Goal: Information Seeking & Learning: Learn about a topic

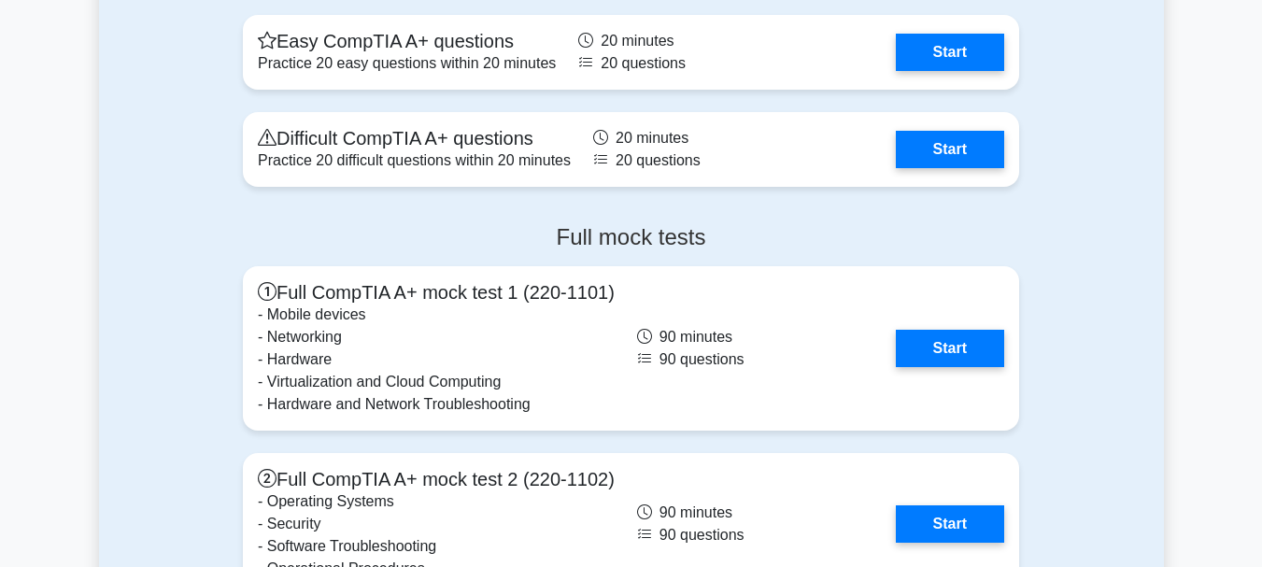
scroll to position [4856, 0]
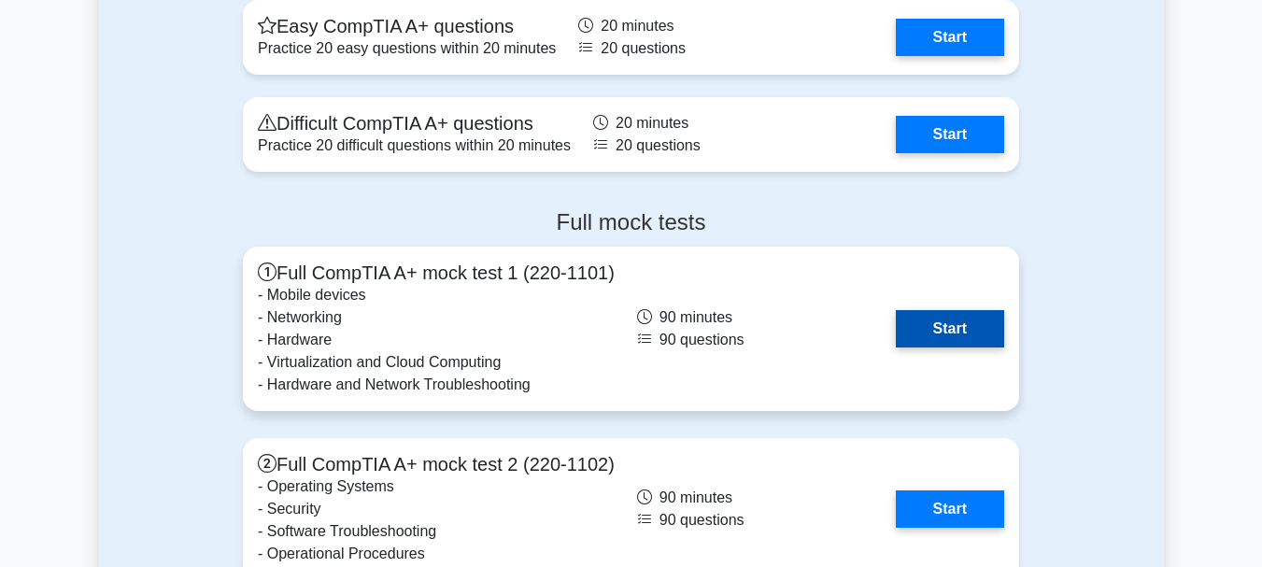
click at [903, 327] on link "Start" at bounding box center [950, 328] width 108 height 37
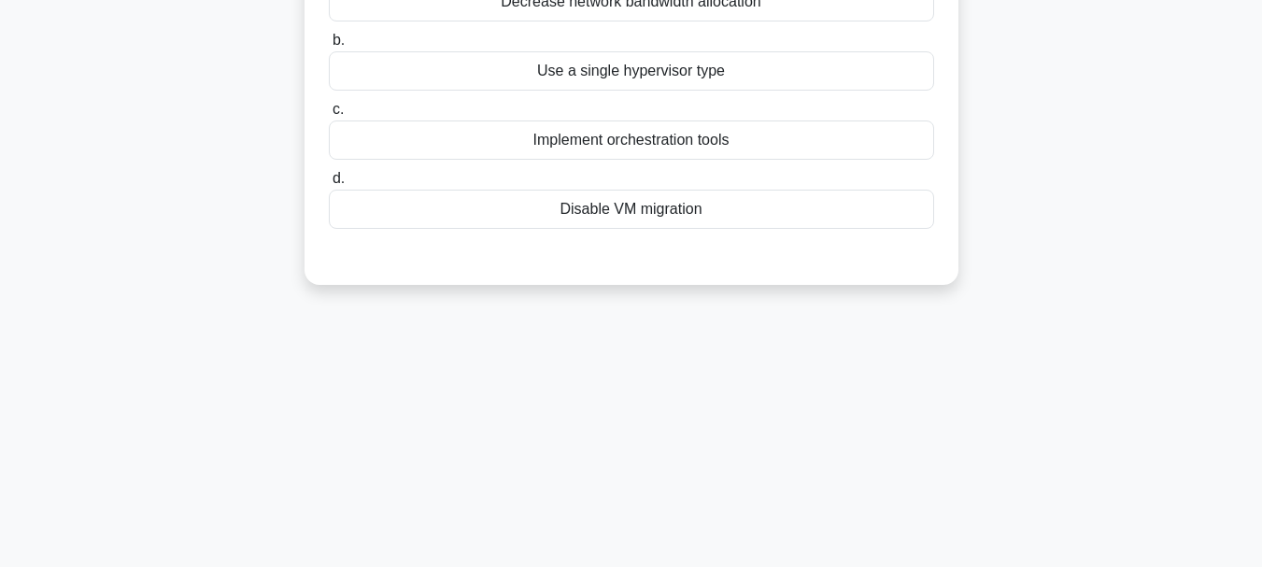
scroll to position [68, 0]
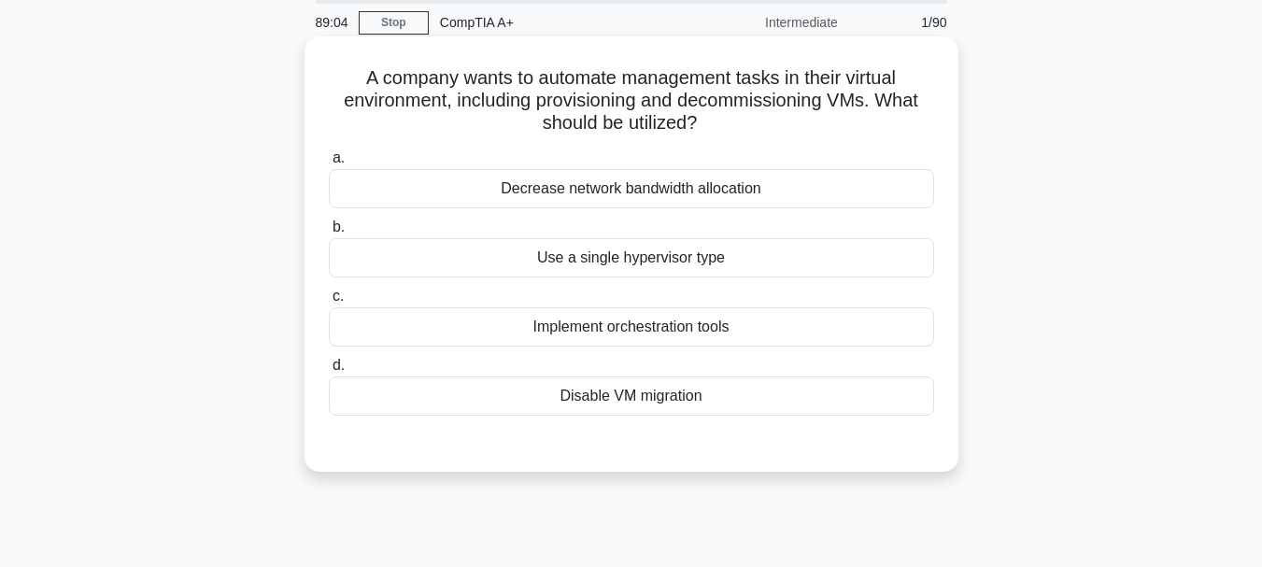
click at [633, 394] on div "Disable VM migration" at bounding box center [631, 395] width 605 height 39
click at [329, 372] on input "d. Disable VM migration" at bounding box center [329, 366] width 0 height 12
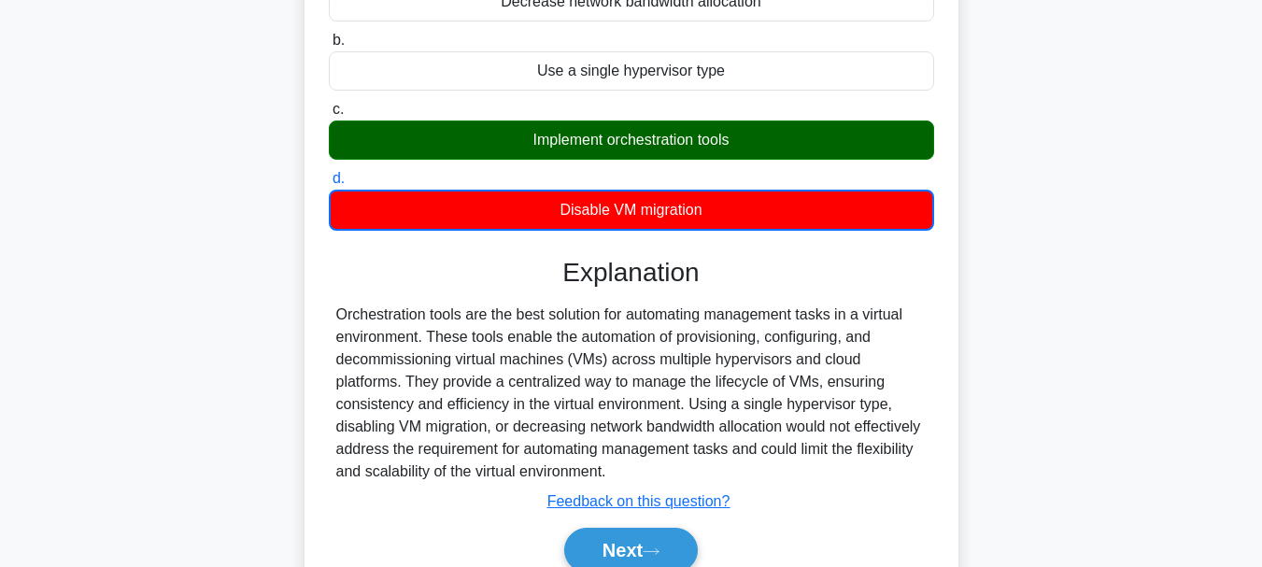
scroll to position [442, 0]
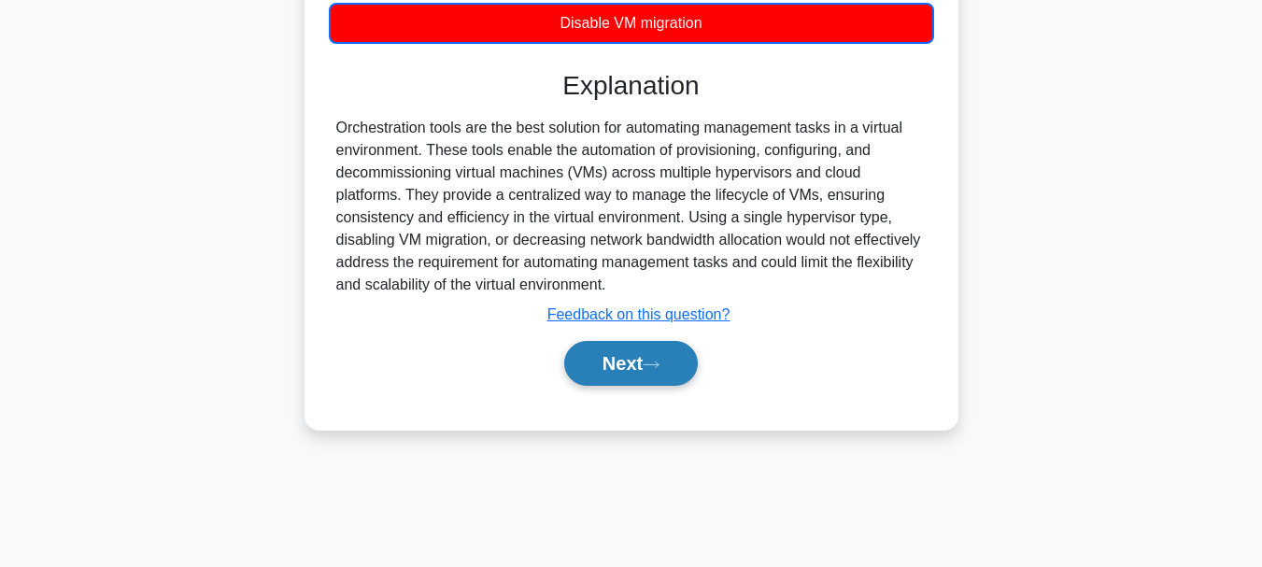
click at [612, 371] on button "Next" at bounding box center [631, 363] width 134 height 45
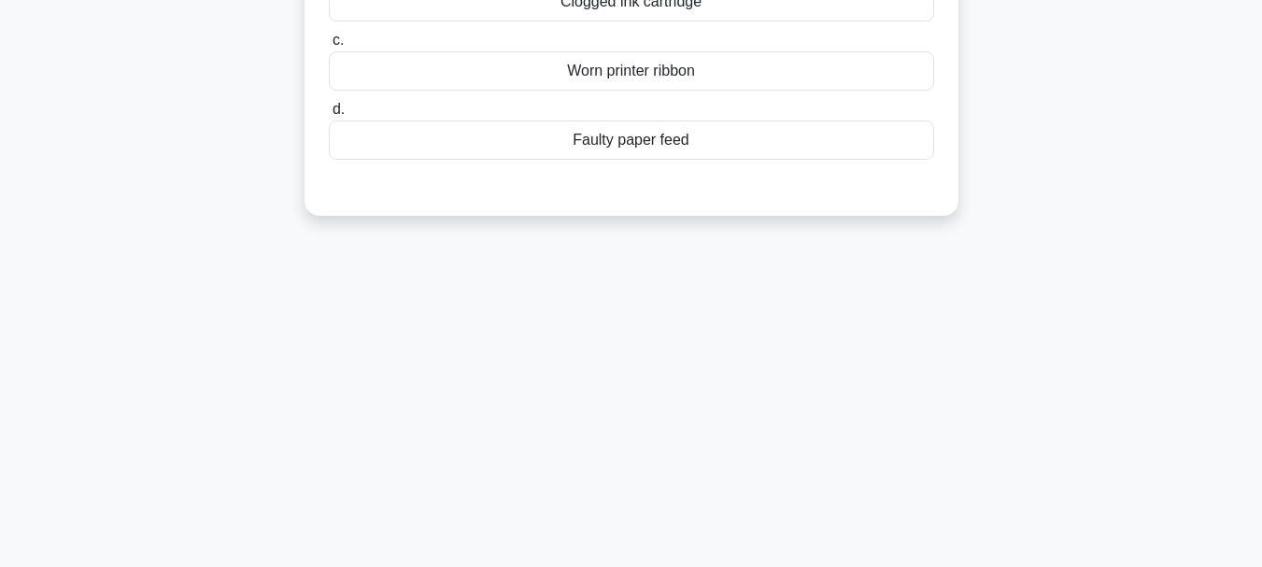
scroll to position [68, 0]
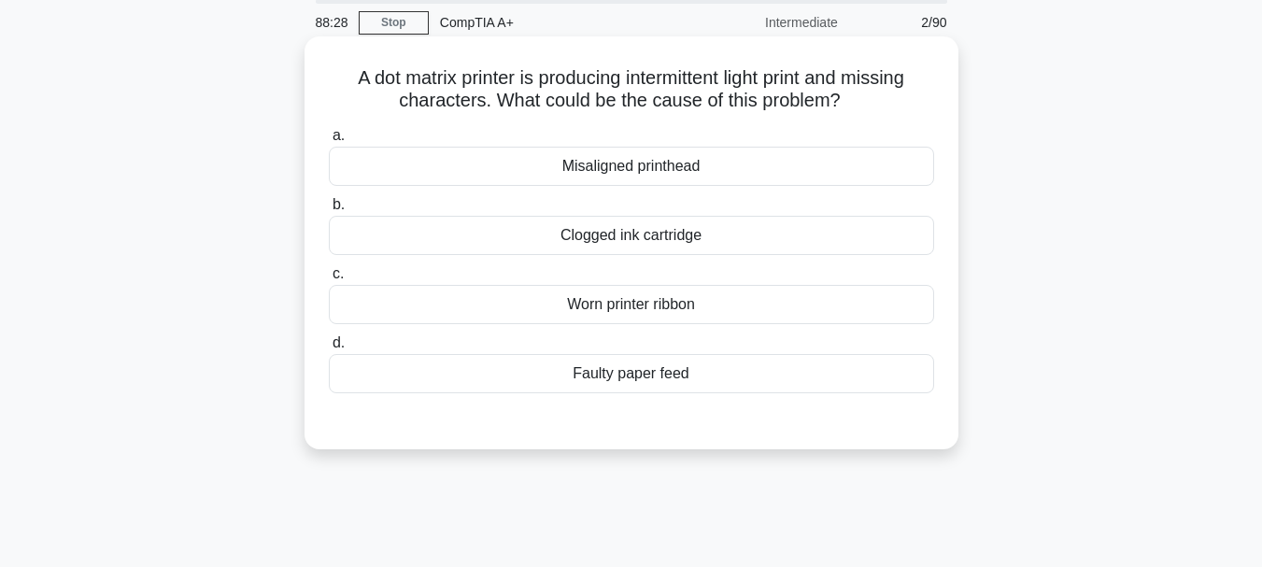
click at [616, 231] on div "Clogged ink cartridge" at bounding box center [631, 235] width 605 height 39
click at [329, 211] on input "b. Clogged ink cartridge" at bounding box center [329, 205] width 0 height 12
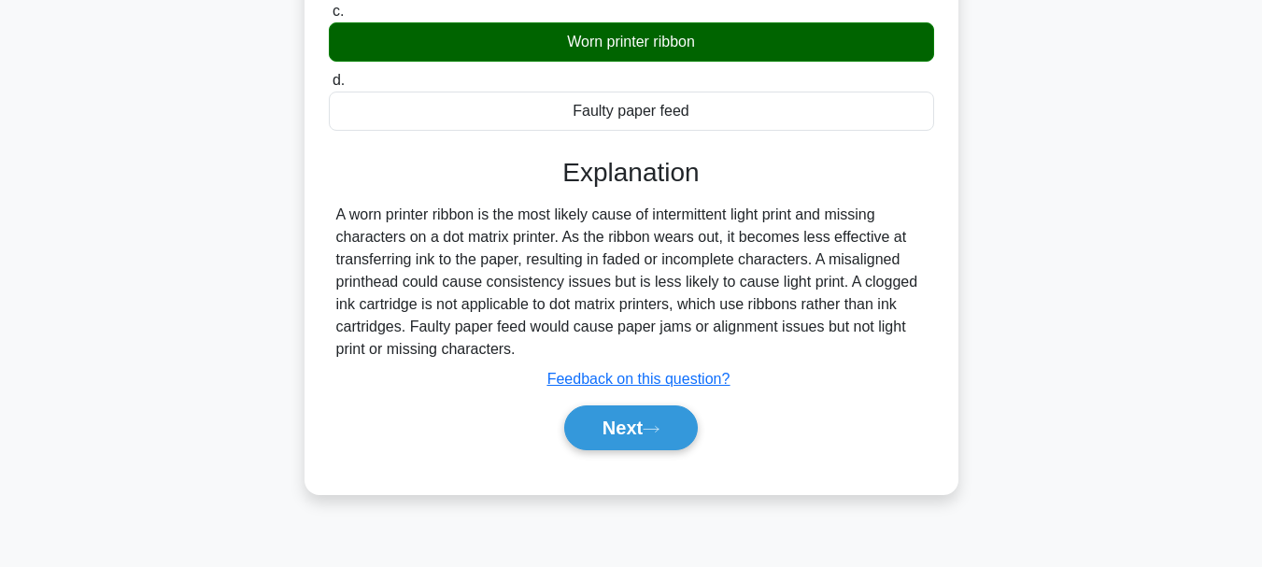
scroll to position [348, 0]
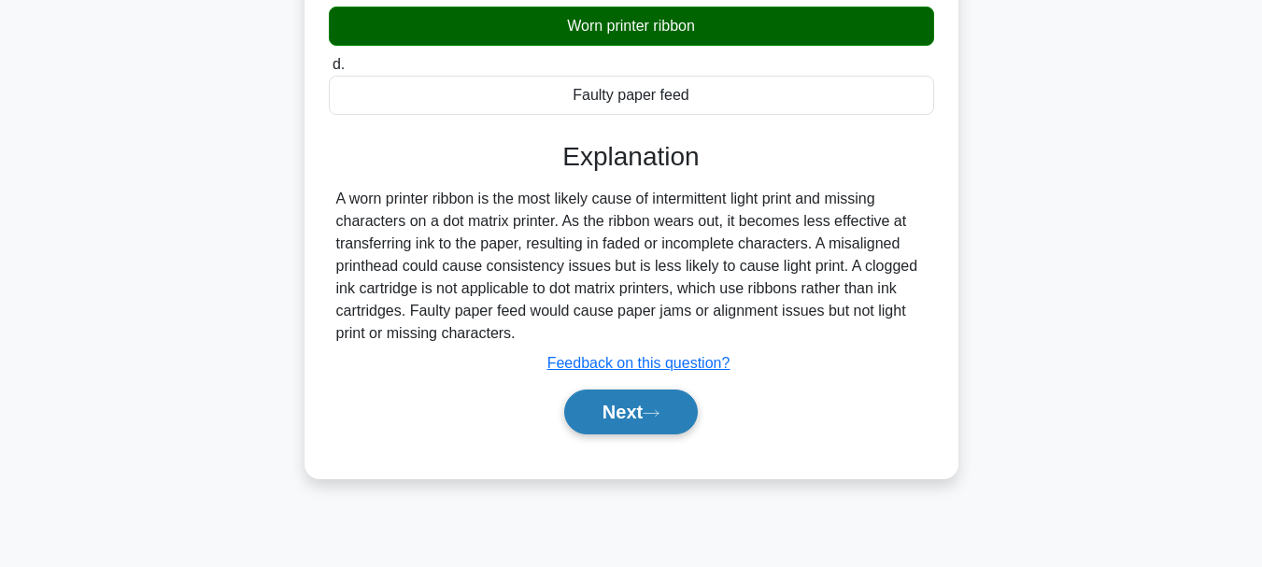
click at [624, 424] on button "Next" at bounding box center [631, 411] width 134 height 45
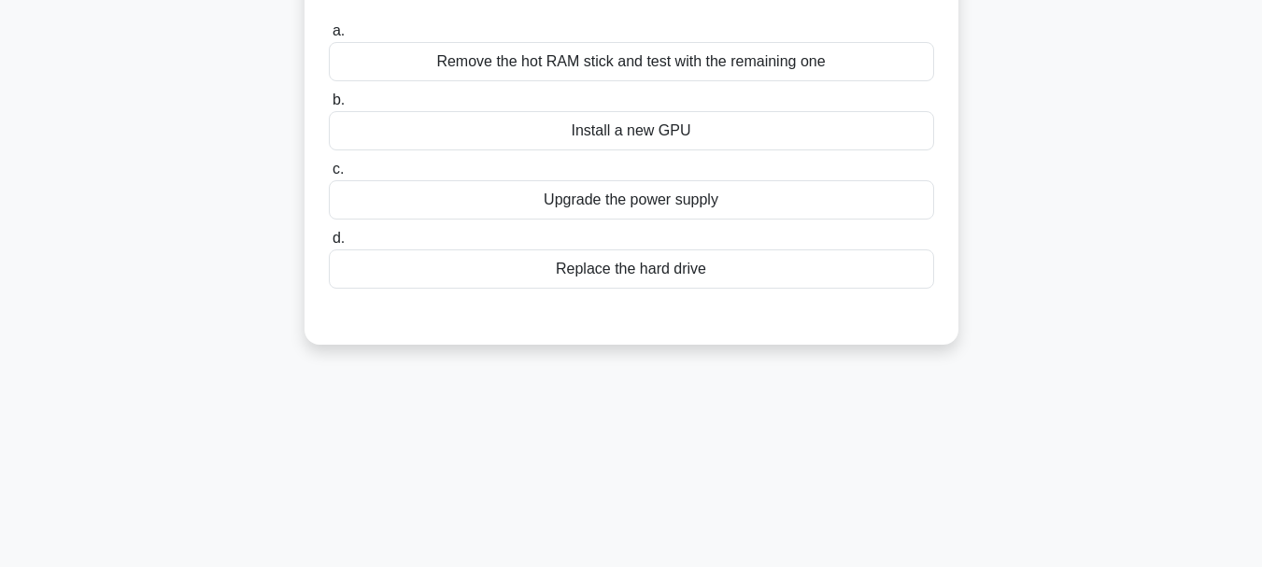
scroll to position [68, 0]
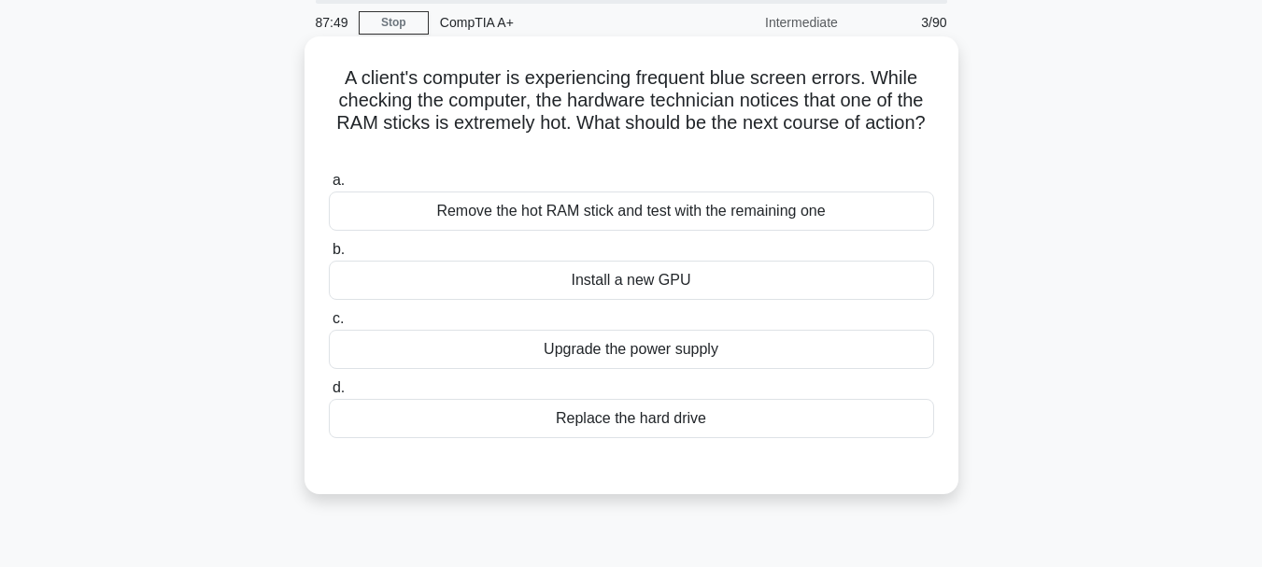
click at [523, 215] on div "Remove the hot RAM stick and test with the remaining one" at bounding box center [631, 210] width 605 height 39
click at [329, 187] on input "a. Remove the hot RAM stick and test with the remaining one" at bounding box center [329, 181] width 0 height 12
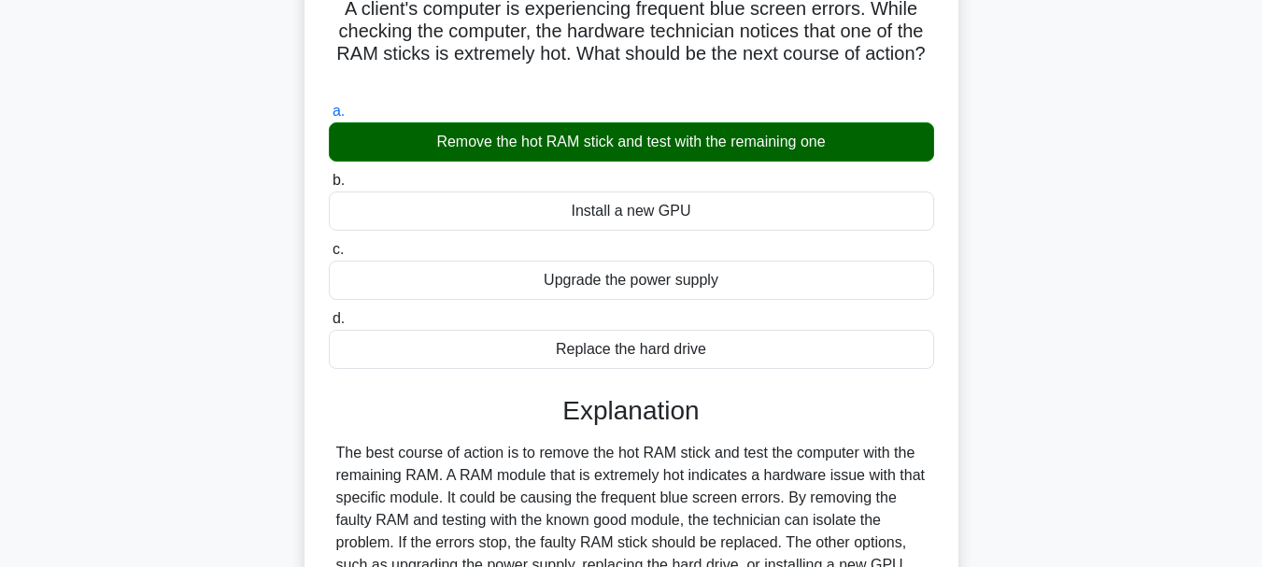
scroll to position [348, 0]
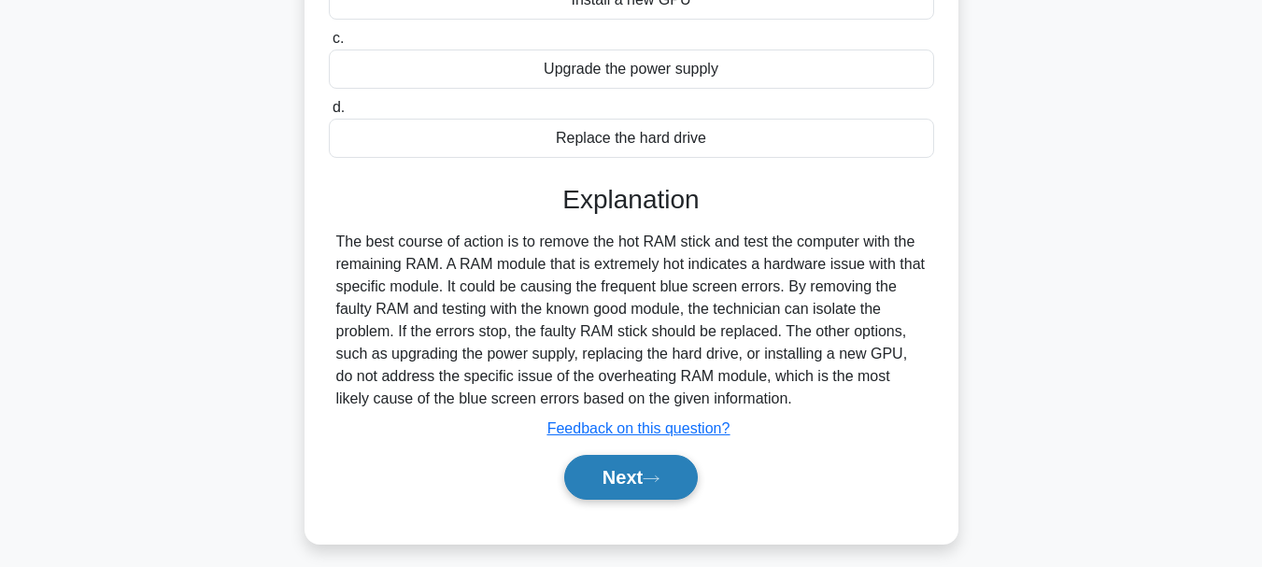
click at [614, 464] on button "Next" at bounding box center [631, 477] width 134 height 45
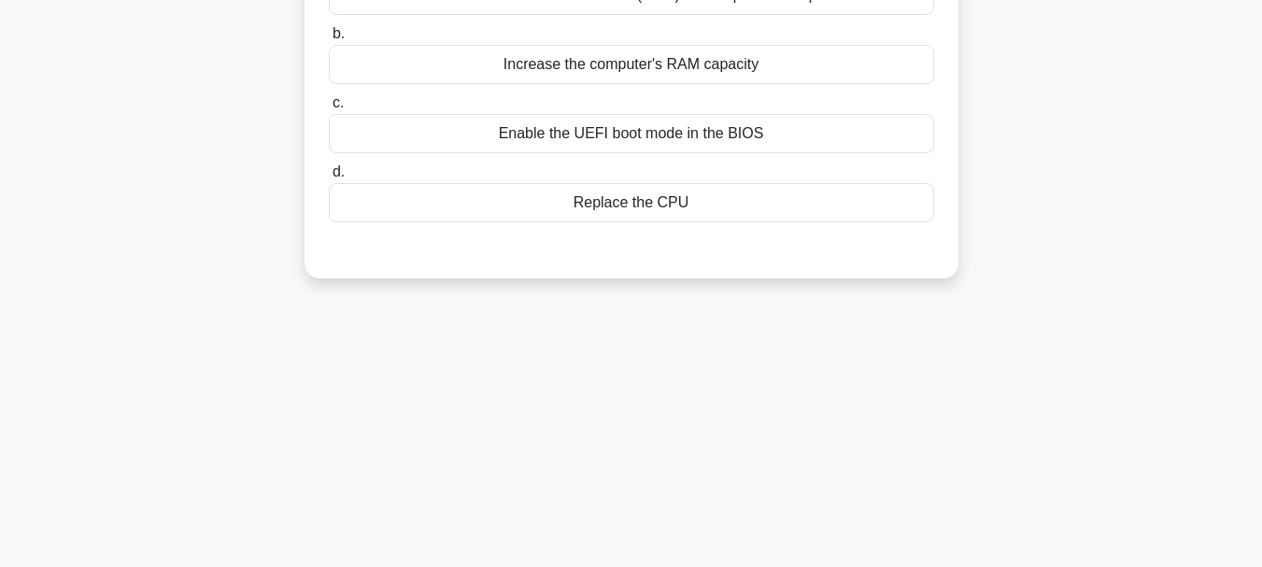
scroll to position [68, 0]
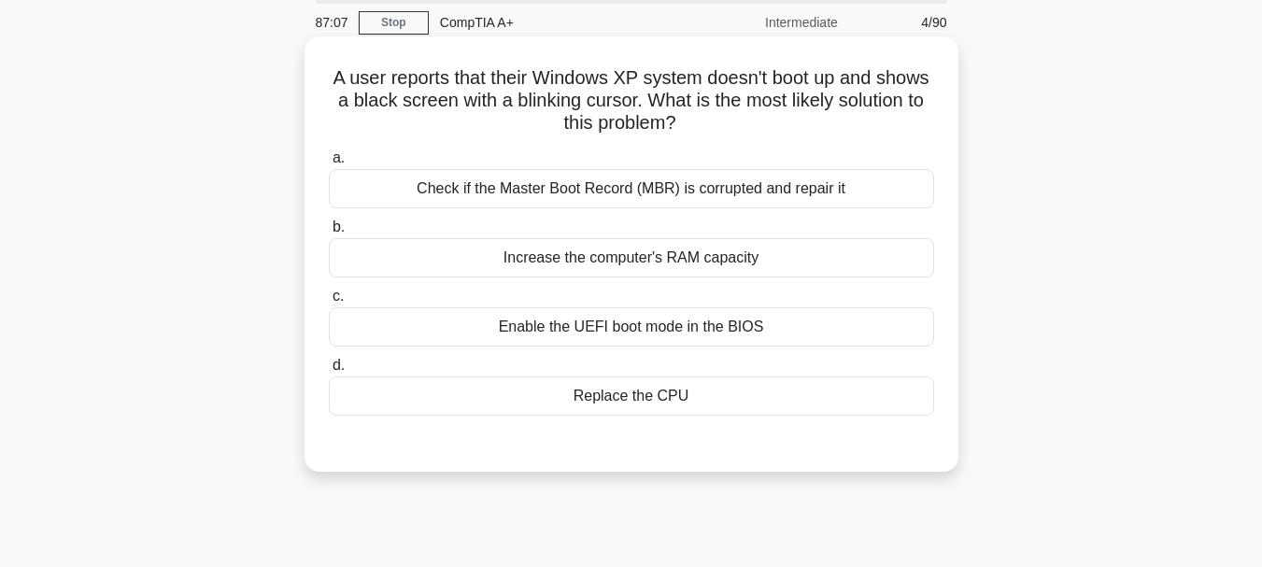
click at [423, 191] on div "Check if the Master Boot Record (MBR) is corrupted and repair it" at bounding box center [631, 188] width 605 height 39
click at [329, 164] on input "a. Check if the Master Boot Record (MBR) is corrupted and repair it" at bounding box center [329, 158] width 0 height 12
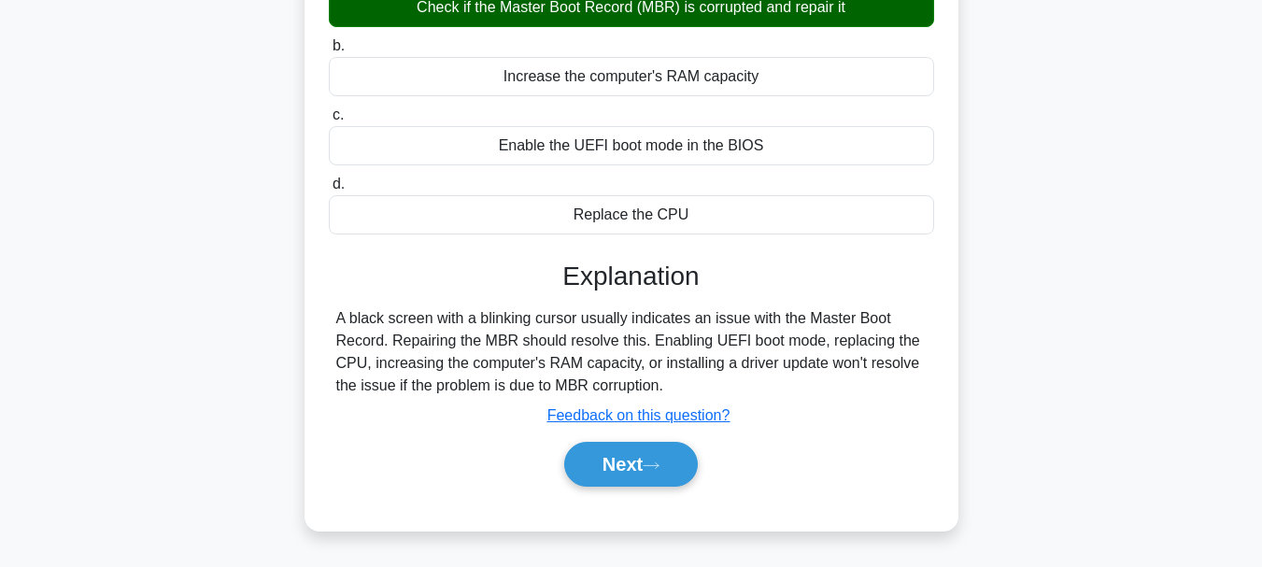
scroll to position [255, 0]
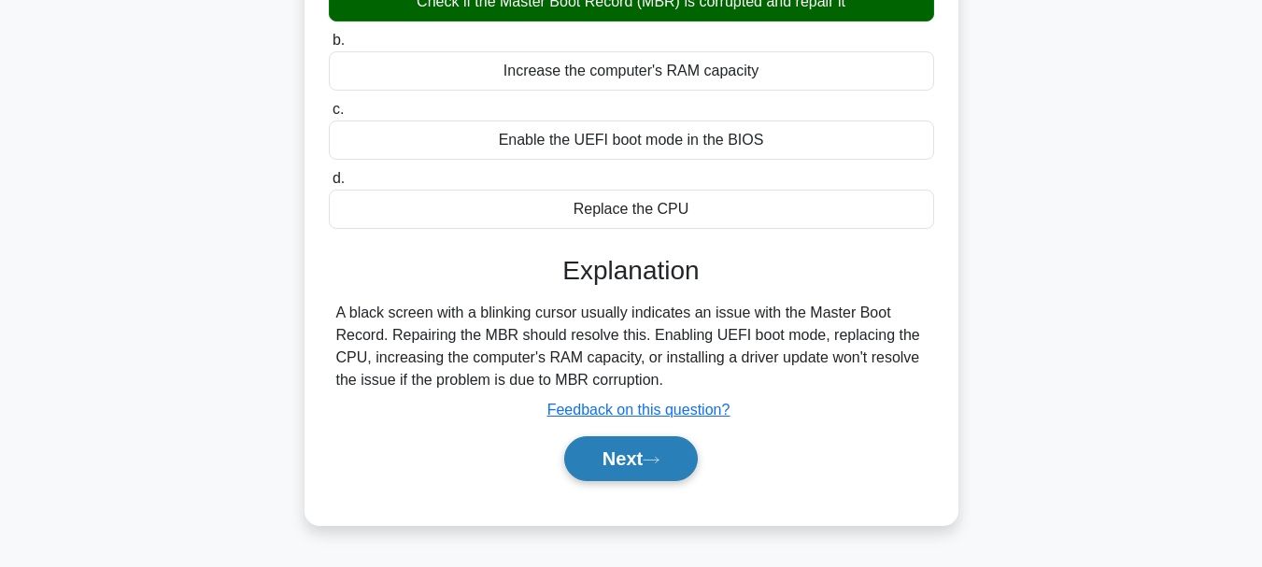
click at [624, 459] on button "Next" at bounding box center [631, 458] width 134 height 45
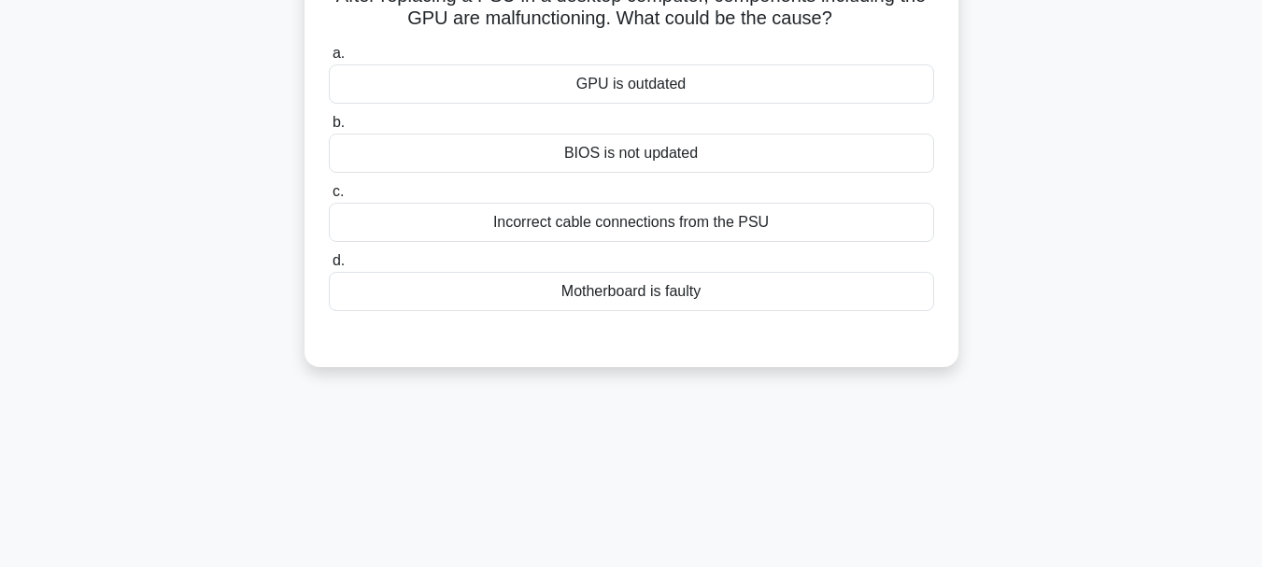
scroll to position [0, 0]
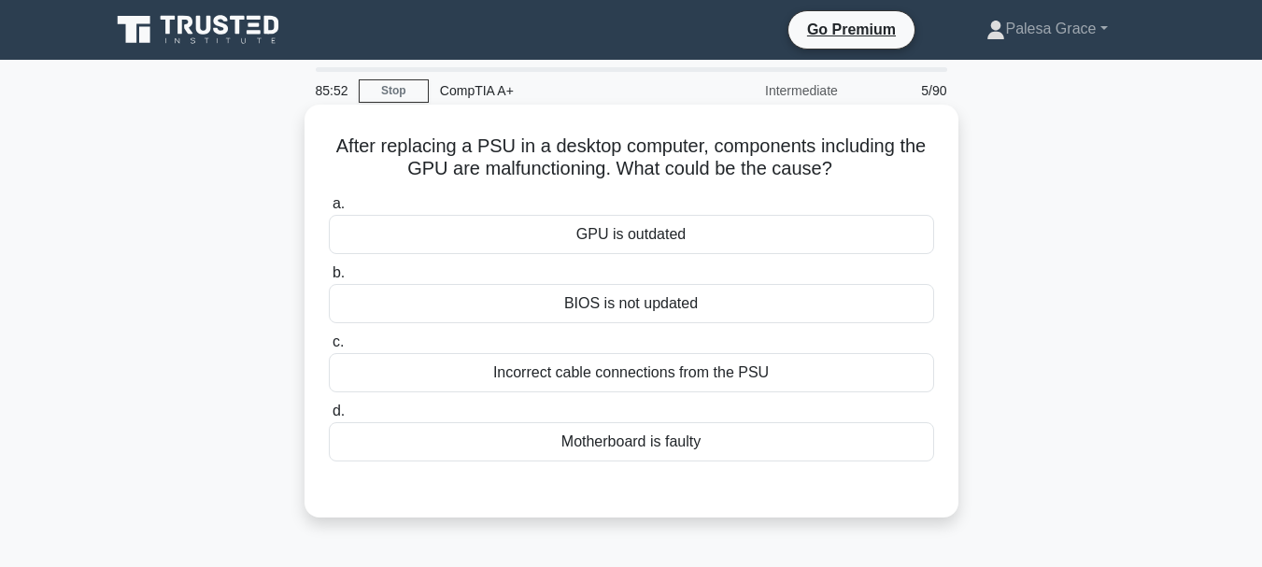
click at [609, 233] on div "GPU is outdated" at bounding box center [631, 234] width 605 height 39
click at [329, 210] on input "a. GPU is outdated" at bounding box center [329, 204] width 0 height 12
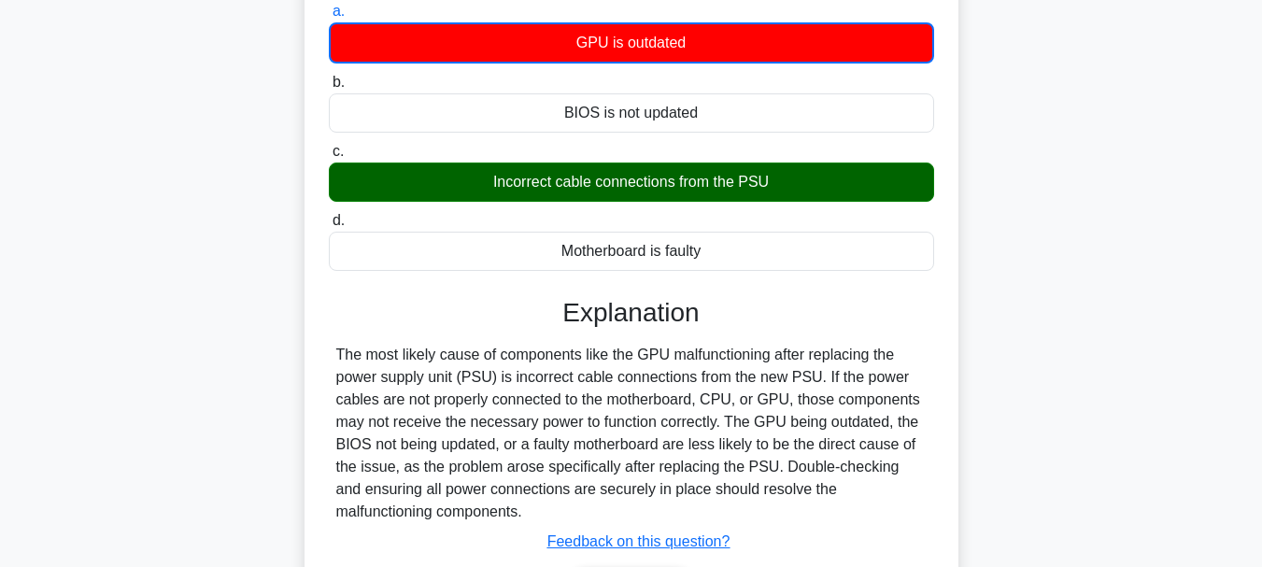
scroll to position [374, 0]
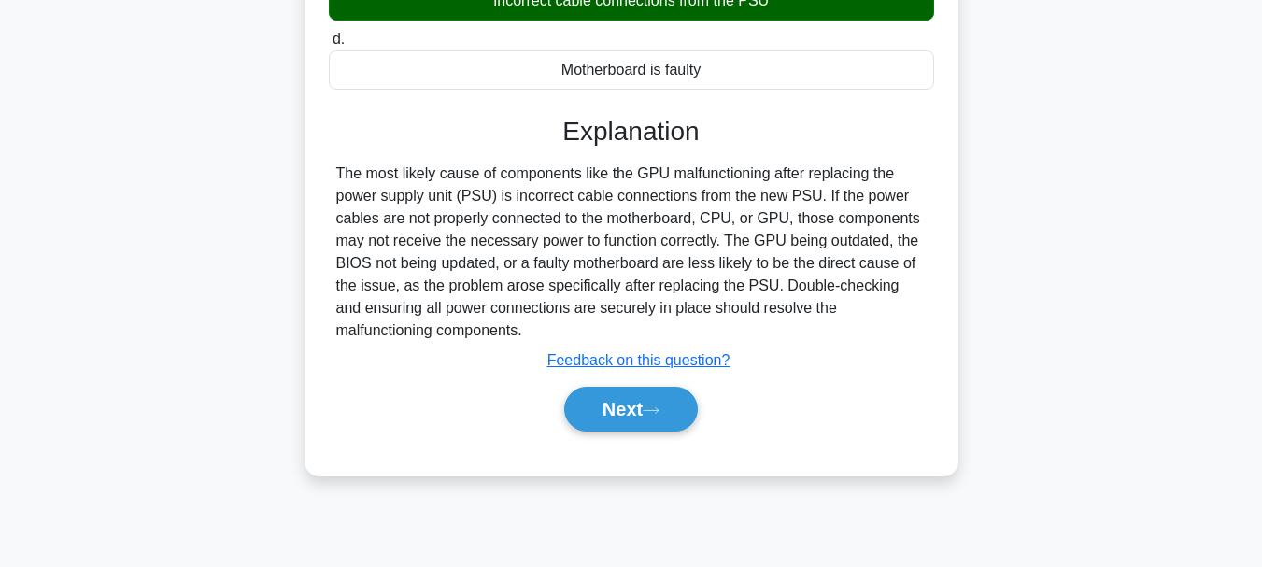
click at [604, 434] on div "Next" at bounding box center [631, 409] width 605 height 60
click at [615, 406] on button "Next" at bounding box center [631, 409] width 134 height 45
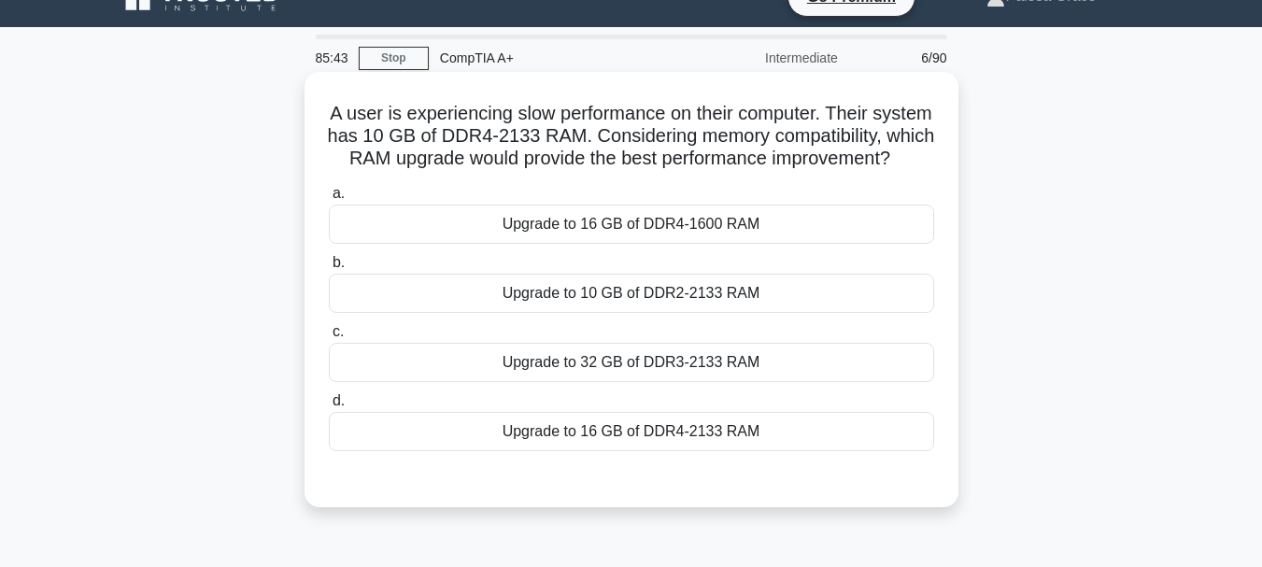
scroll to position [0, 0]
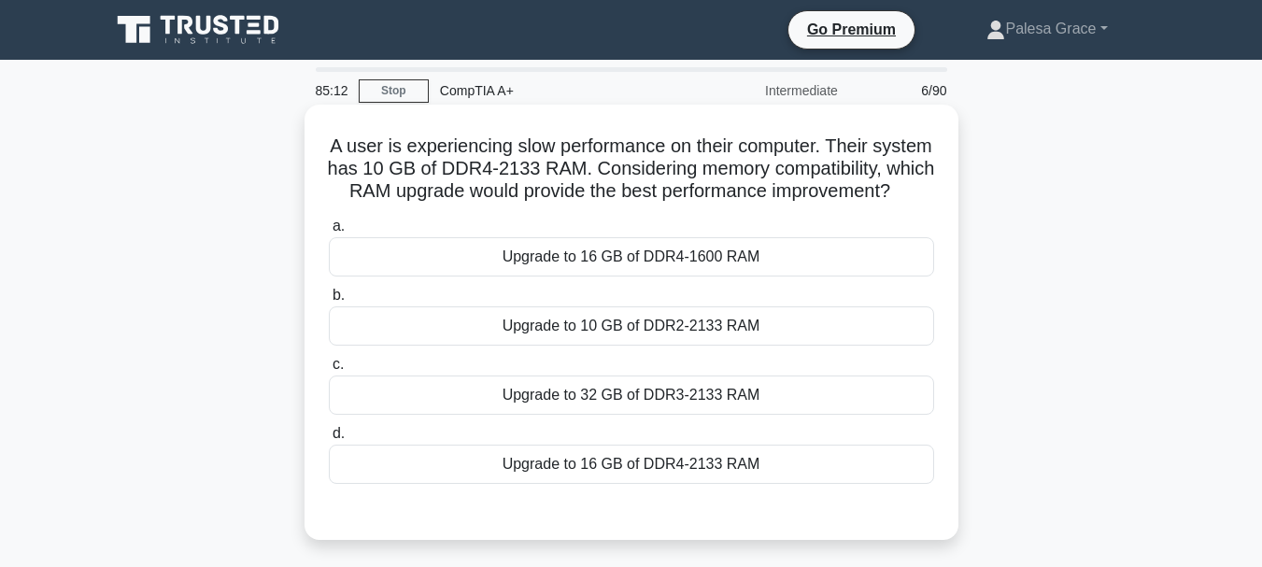
click at [573, 484] on div "Upgrade to 16 GB of DDR4-2133 RAM" at bounding box center [631, 464] width 605 height 39
click at [329, 440] on input "d. Upgrade to 16 GB of DDR4-2133 RAM" at bounding box center [329, 434] width 0 height 12
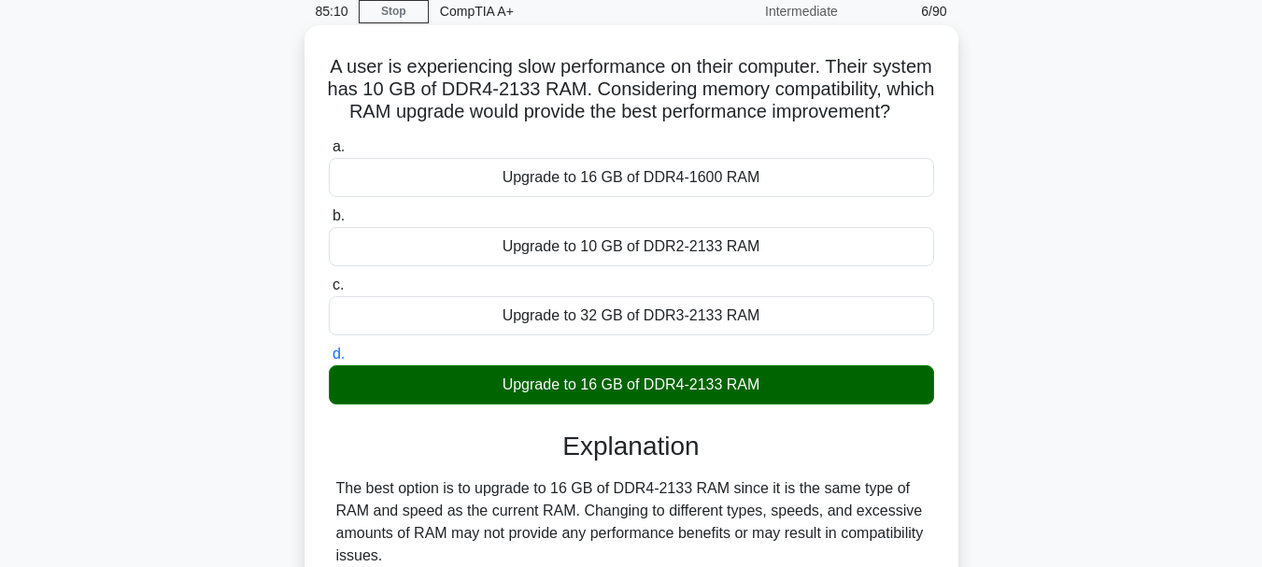
scroll to position [280, 0]
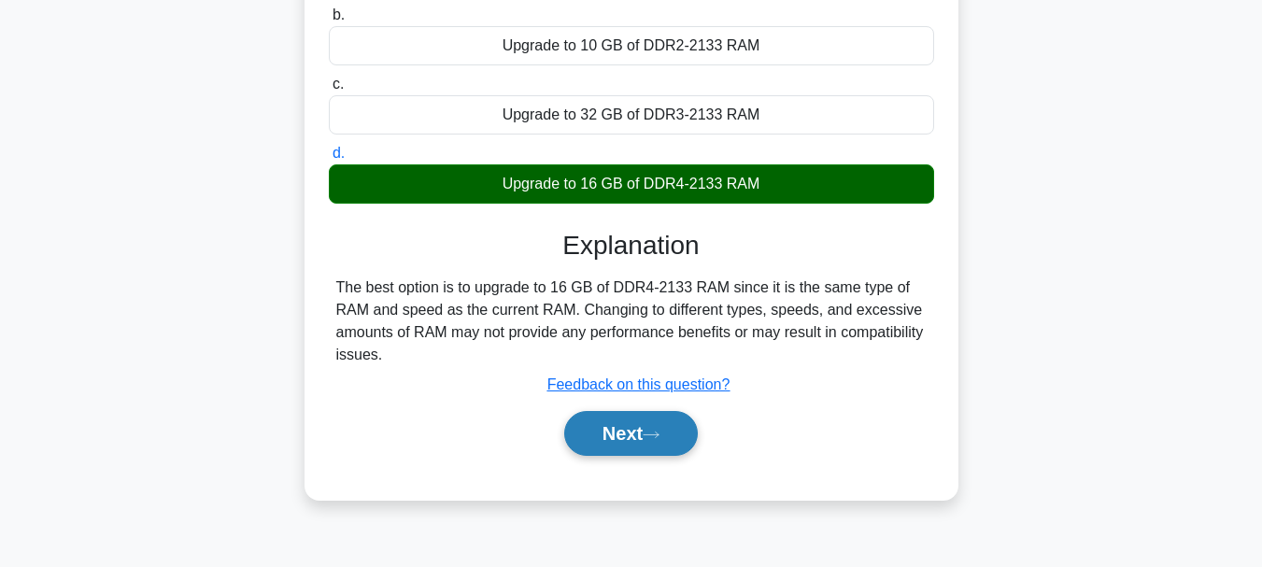
click at [613, 456] on button "Next" at bounding box center [631, 433] width 134 height 45
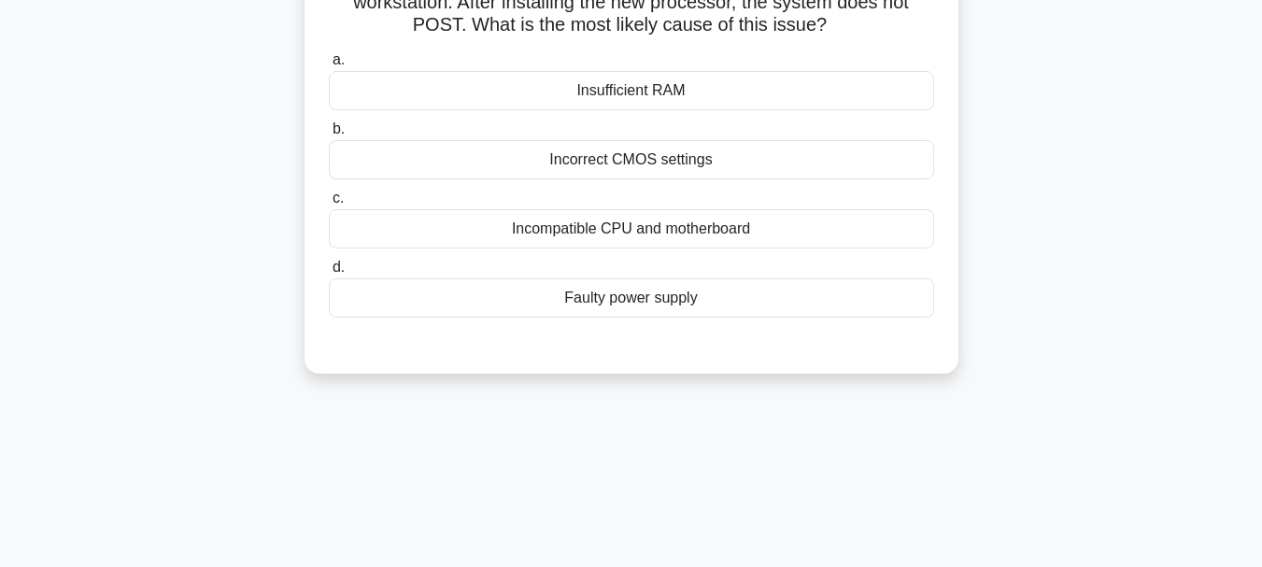
scroll to position [0, 0]
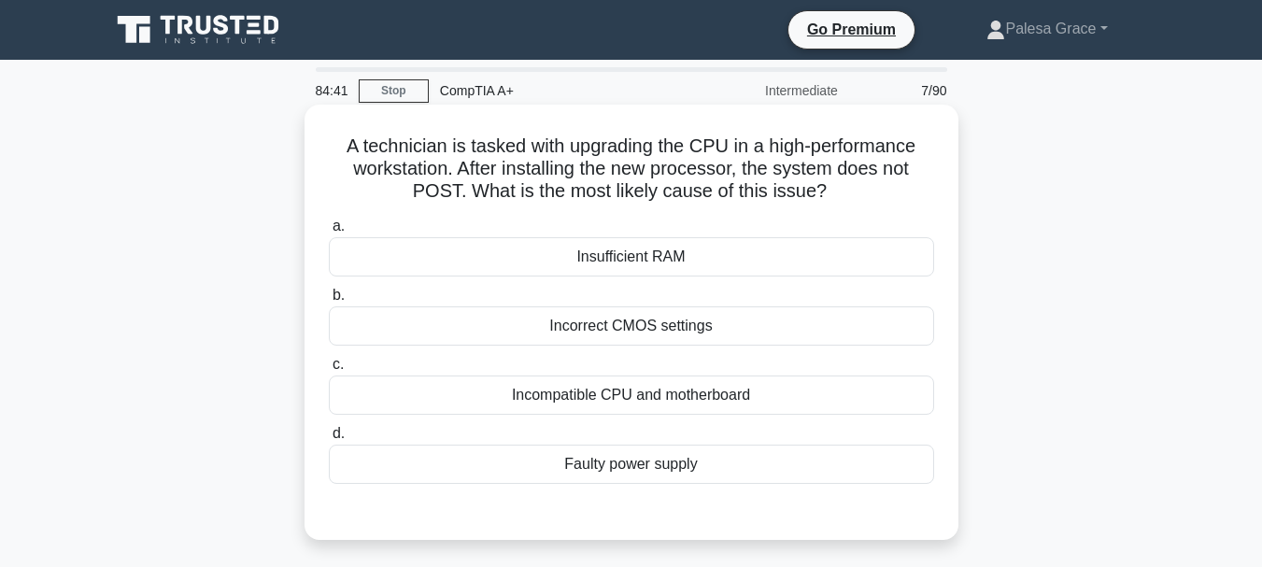
click at [619, 403] on div "Incompatible CPU and motherboard" at bounding box center [631, 394] width 605 height 39
click at [329, 371] on input "c. Incompatible CPU and motherboard" at bounding box center [329, 365] width 0 height 12
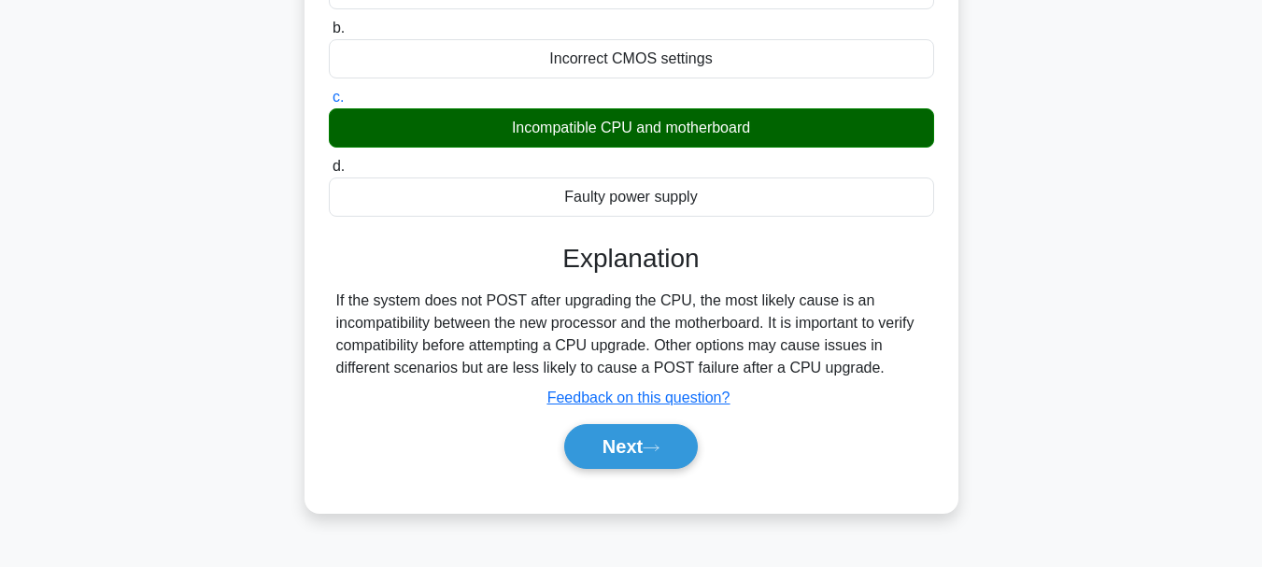
scroll to position [280, 0]
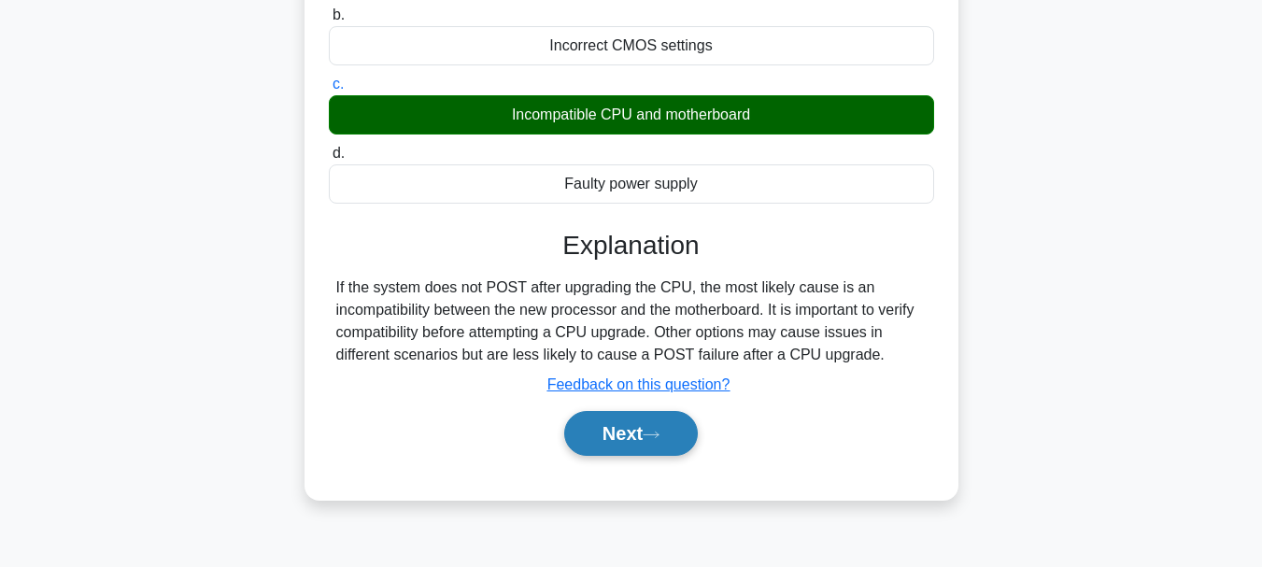
click at [605, 431] on button "Next" at bounding box center [631, 433] width 134 height 45
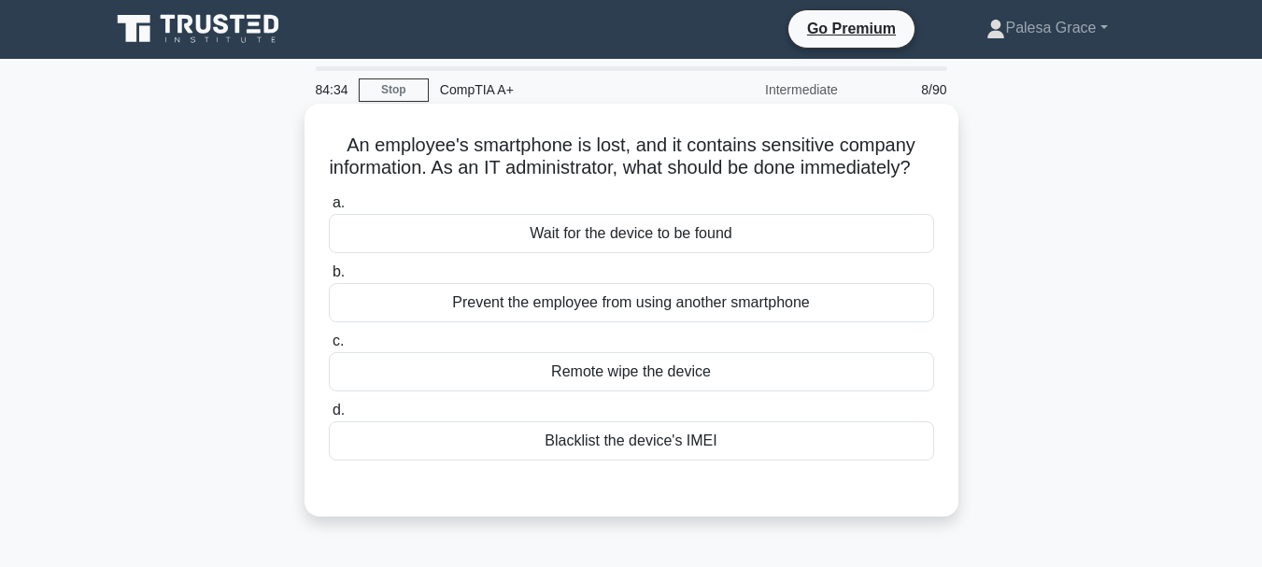
scroll to position [0, 0]
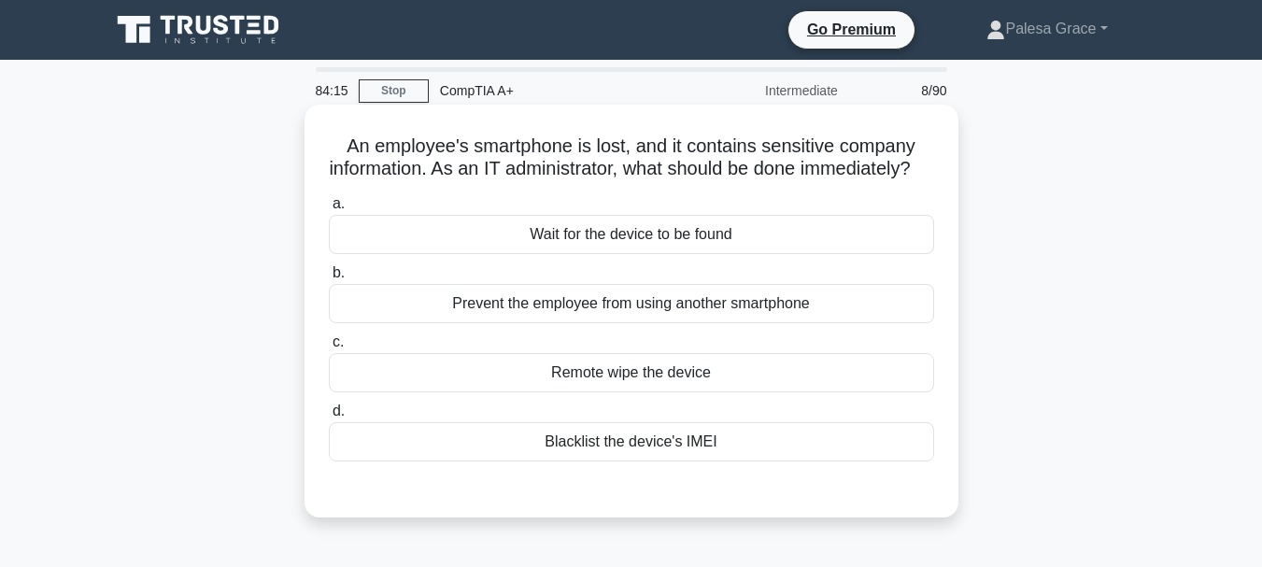
click at [621, 458] on div "Blacklist the device's IMEI" at bounding box center [631, 441] width 605 height 39
click at [329, 417] on input "d. Blacklist the device's IMEI" at bounding box center [329, 411] width 0 height 12
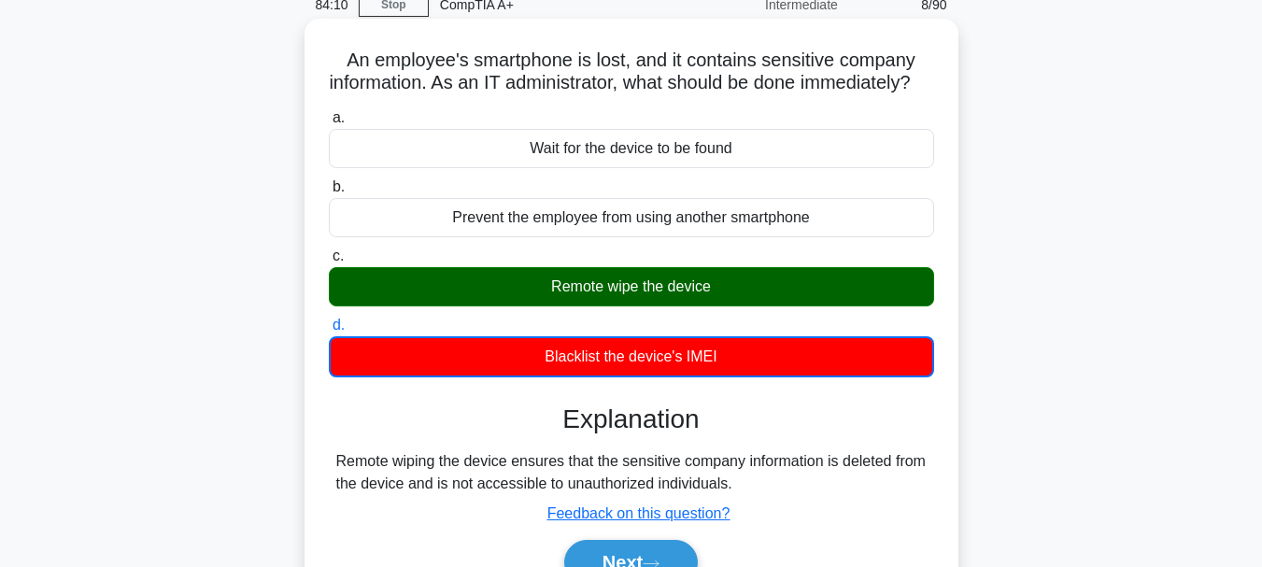
scroll to position [187, 0]
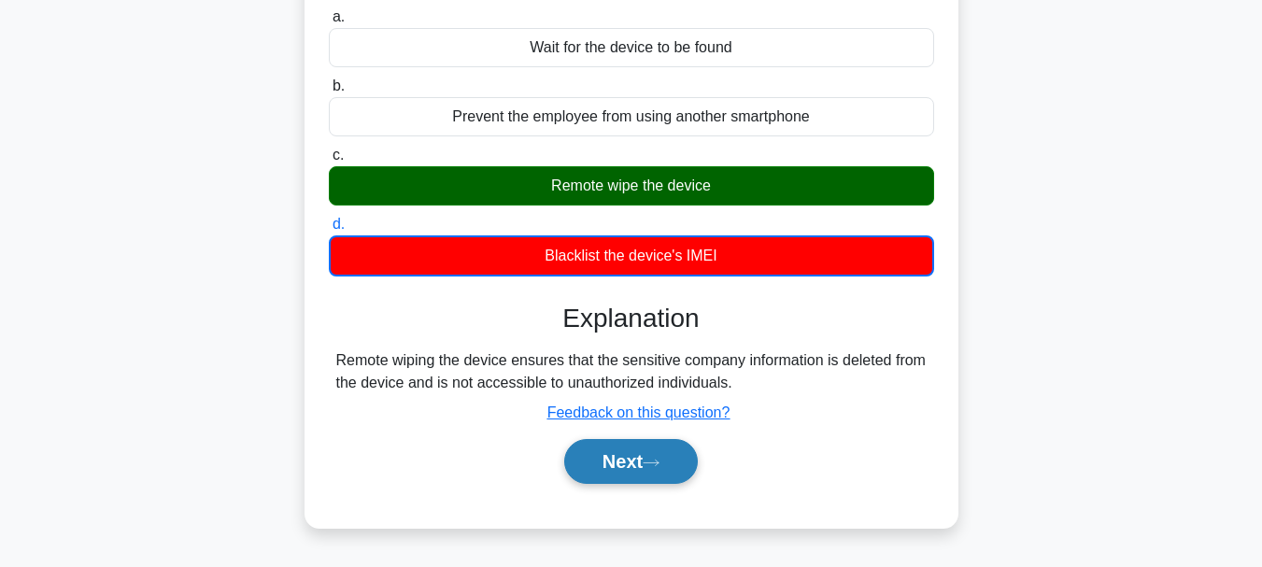
click at [659, 468] on icon at bounding box center [651, 463] width 17 height 10
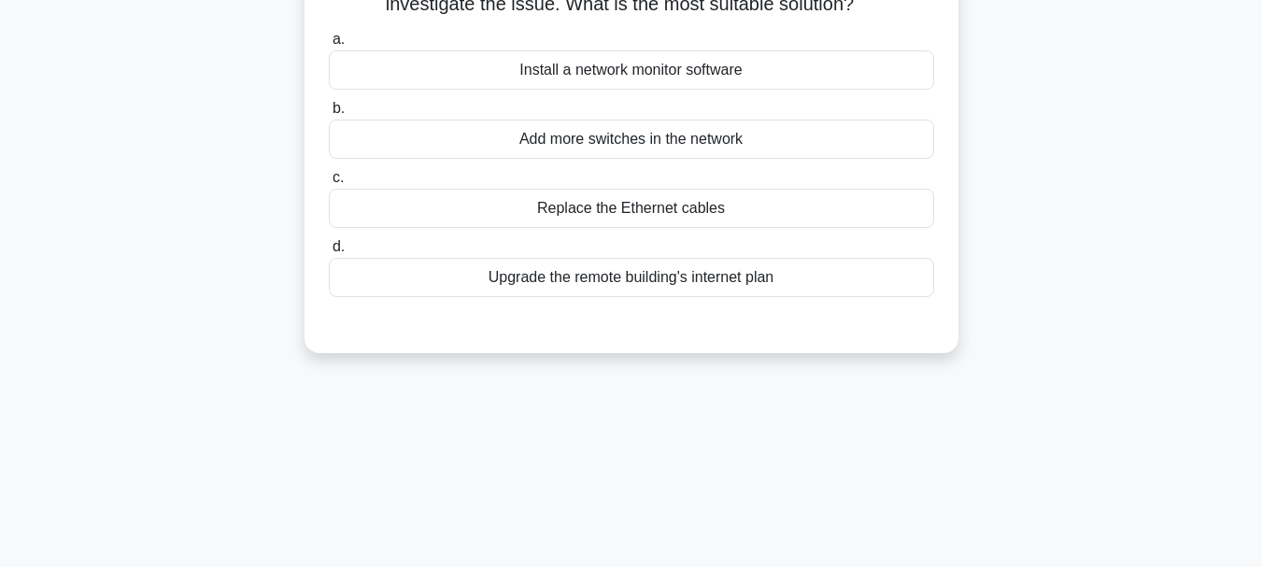
scroll to position [0, 0]
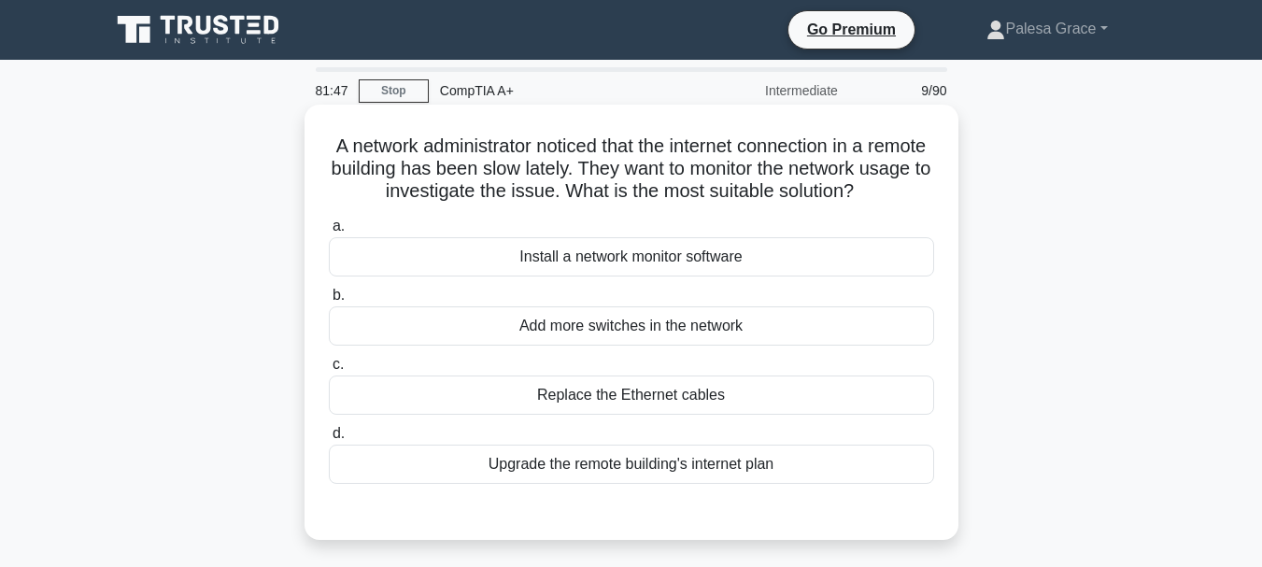
click at [573, 276] on div "Install a network monitor software" at bounding box center [631, 256] width 605 height 39
click at [329, 233] on input "a. Install a network monitor software" at bounding box center [329, 226] width 0 height 12
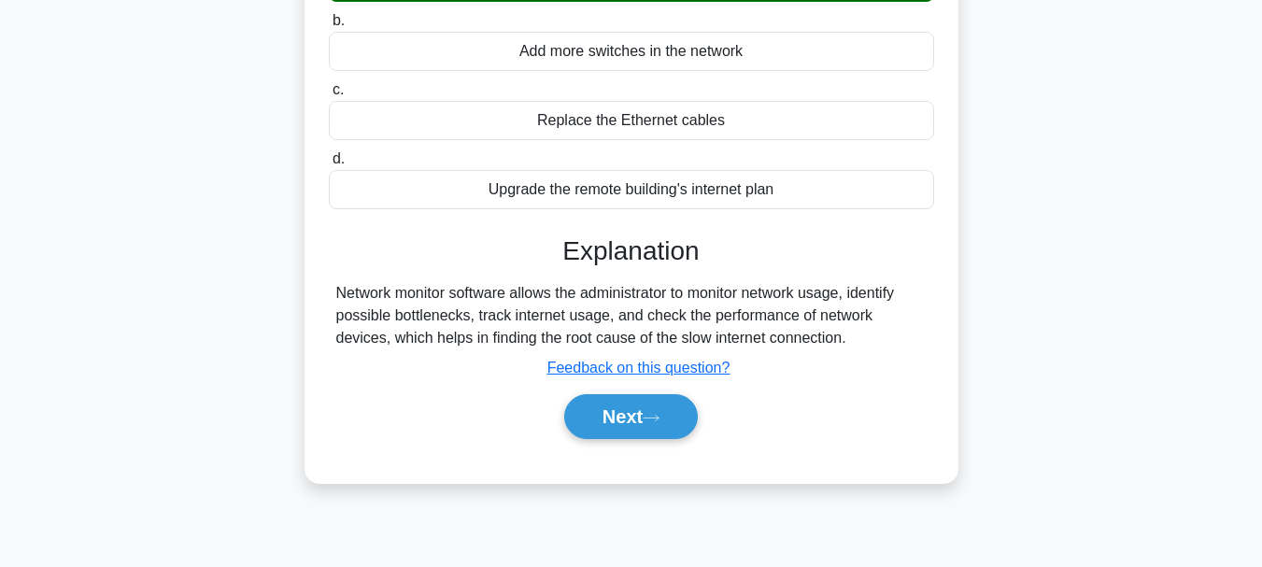
scroll to position [280, 0]
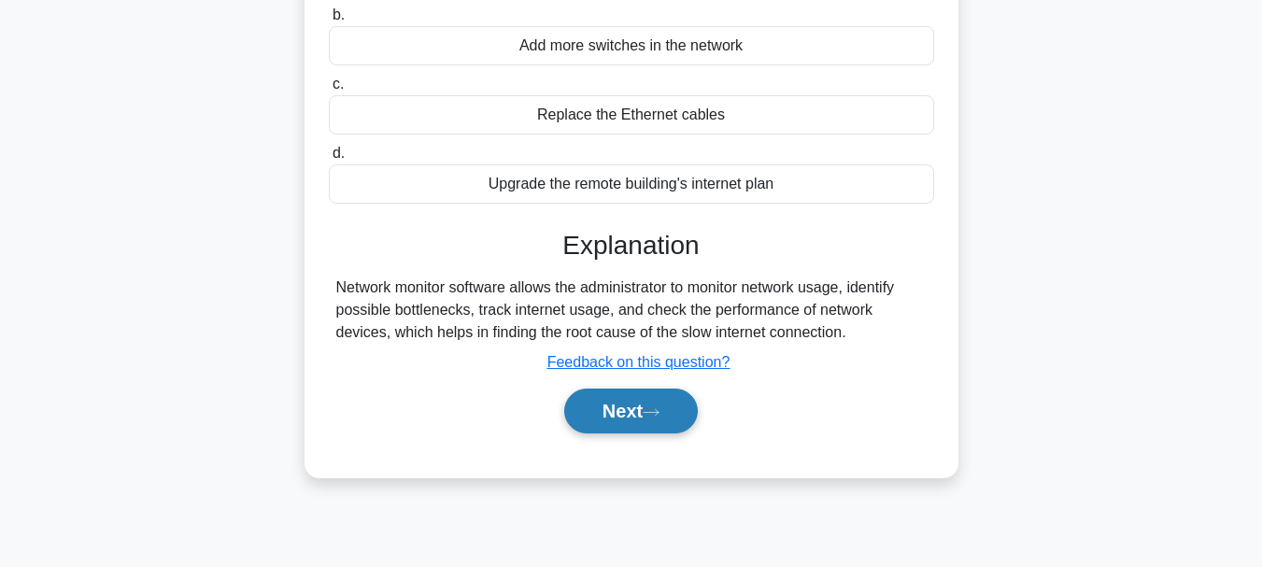
click at [639, 433] on button "Next" at bounding box center [631, 411] width 134 height 45
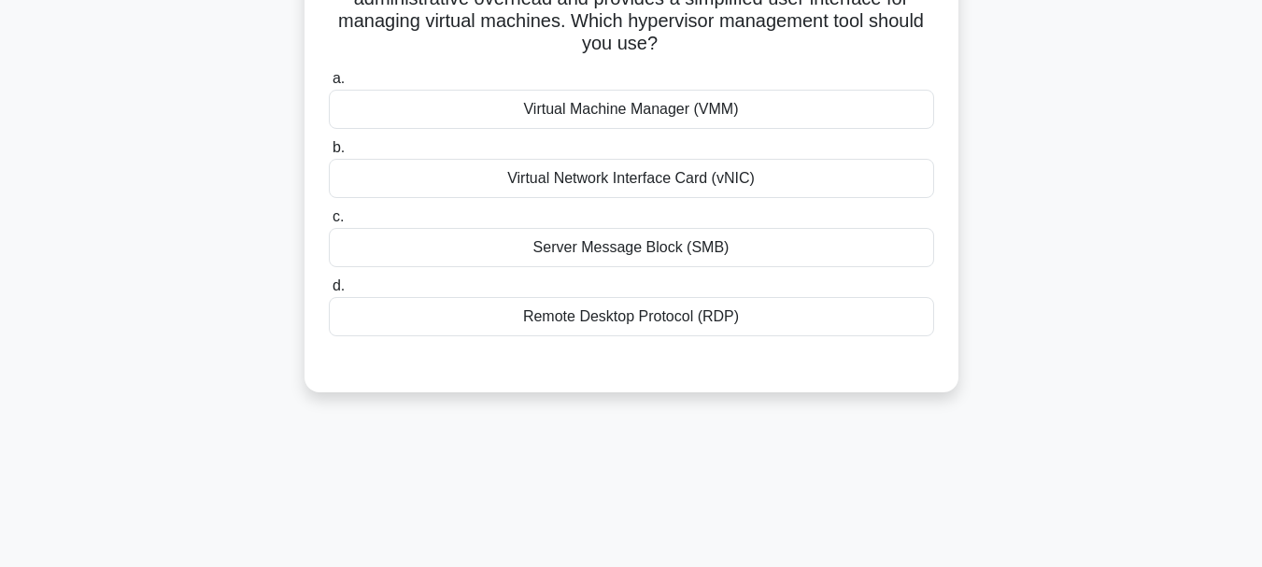
scroll to position [0, 0]
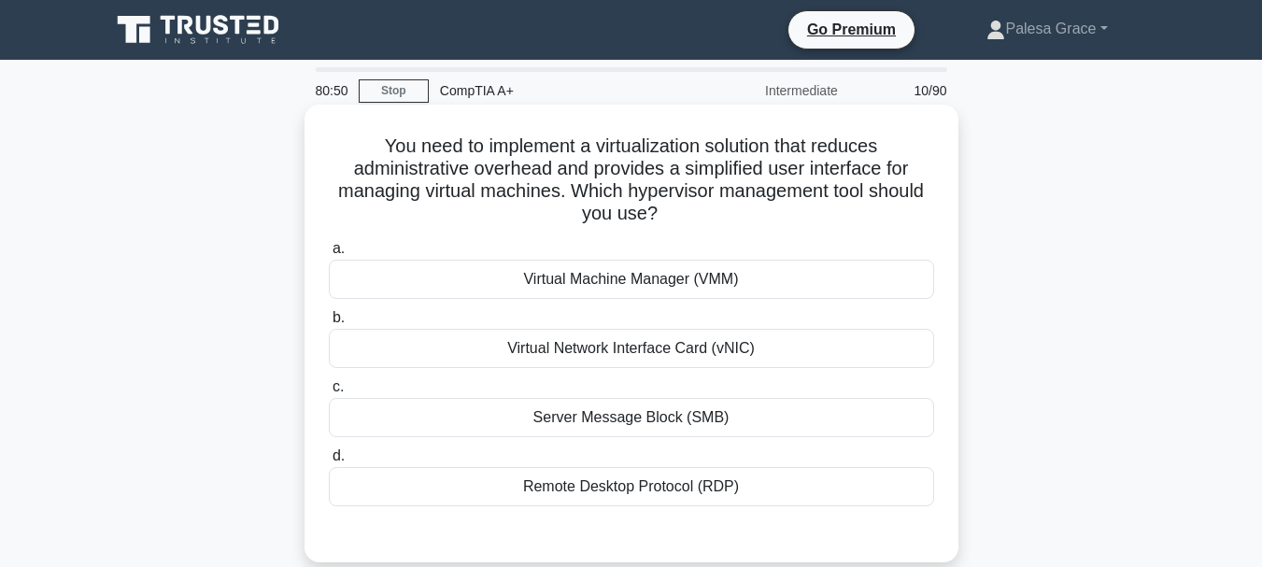
click at [596, 267] on div "Virtual Machine Manager (VMM)" at bounding box center [631, 279] width 605 height 39
click at [329, 255] on input "a. Virtual Machine Manager (VMM)" at bounding box center [329, 249] width 0 height 12
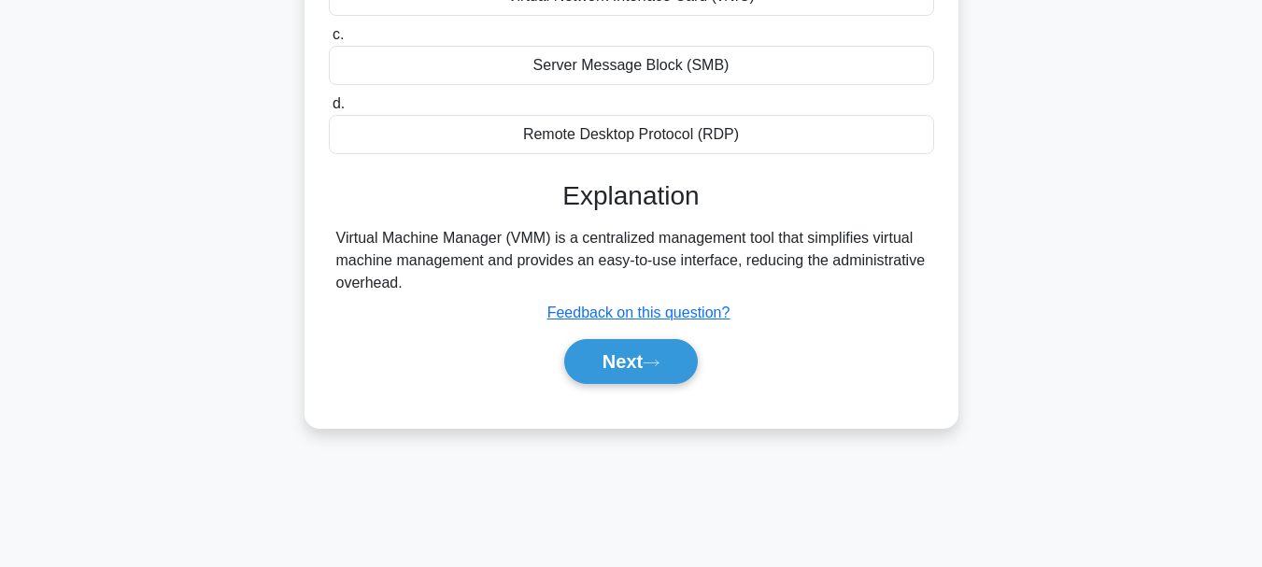
scroll to position [374, 0]
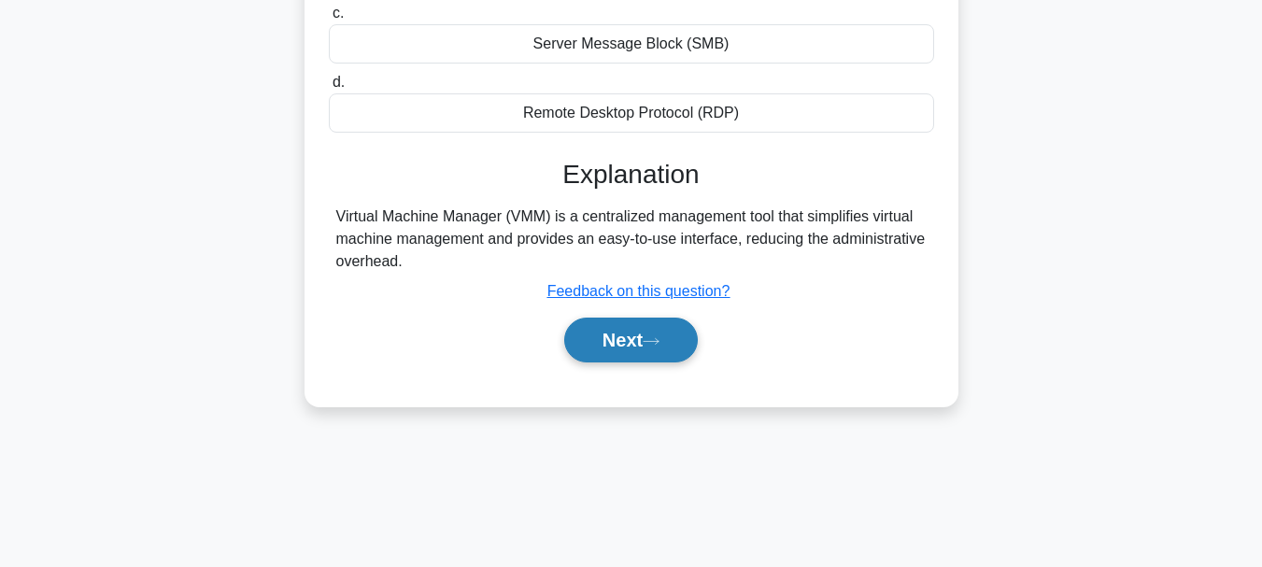
click at [615, 362] on button "Next" at bounding box center [631, 340] width 134 height 45
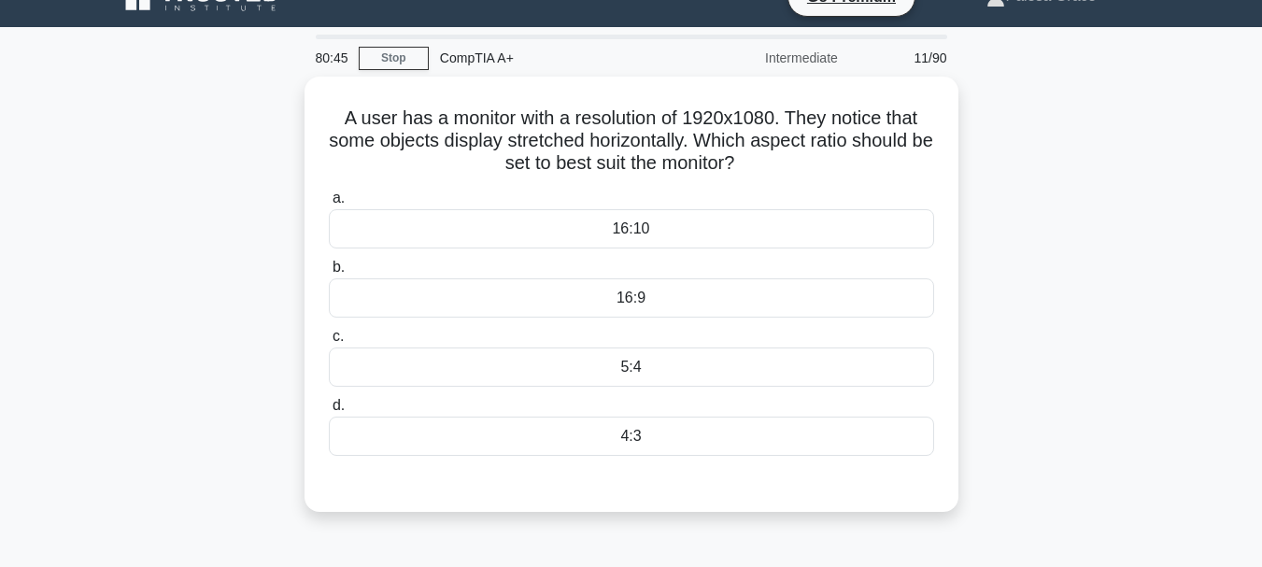
scroll to position [0, 0]
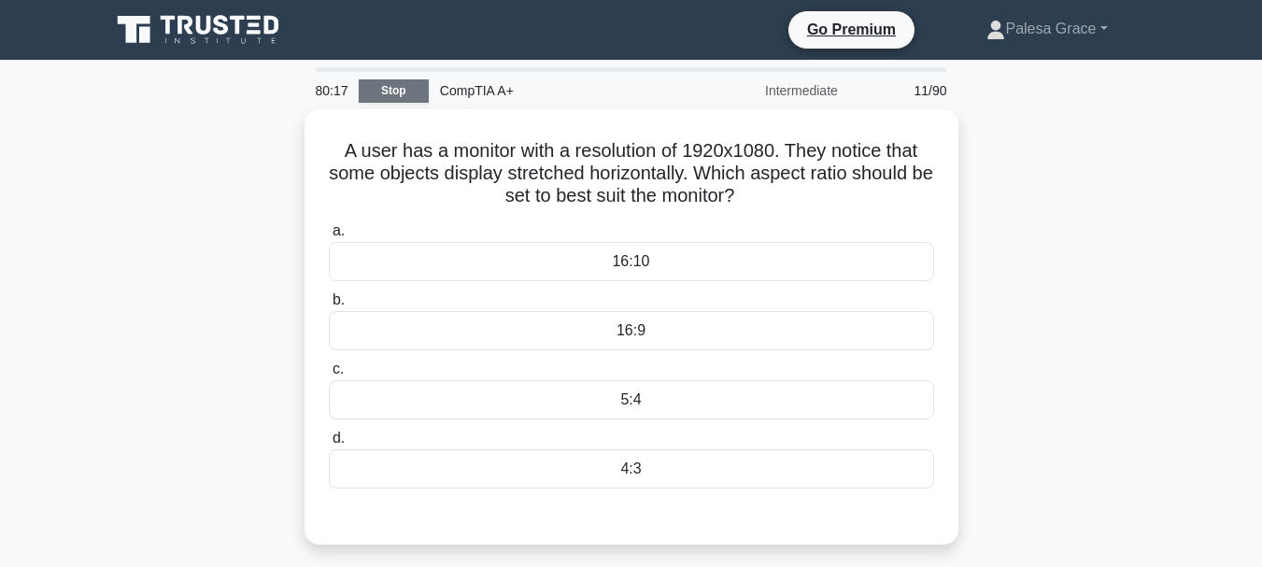
click at [399, 88] on link "Stop" at bounding box center [394, 90] width 70 height 23
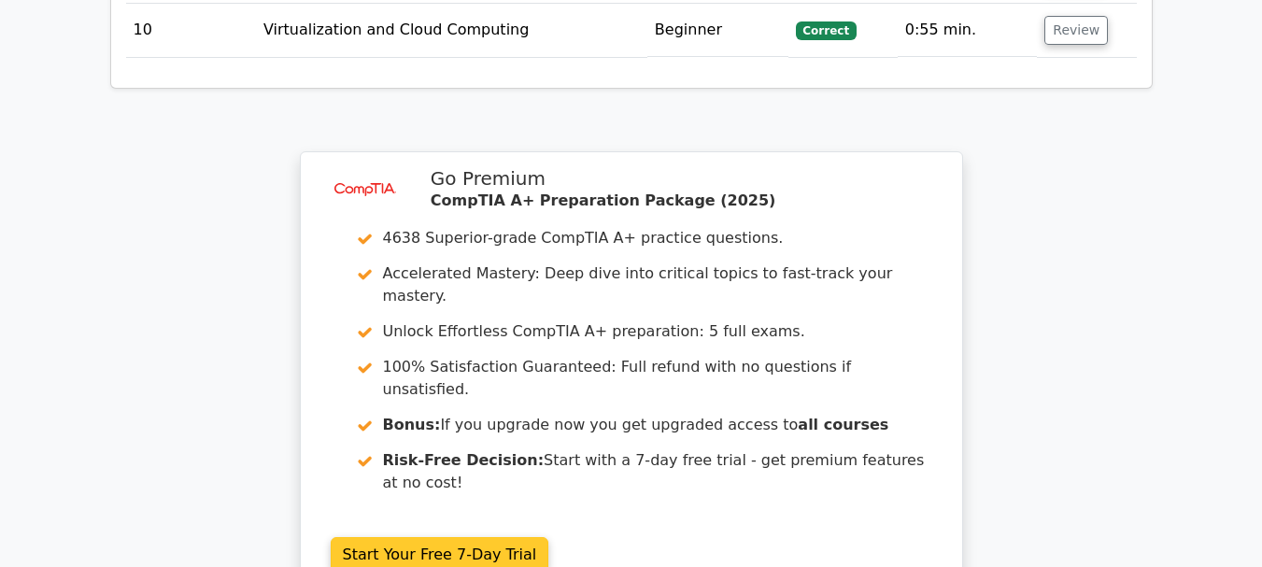
scroll to position [3027, 0]
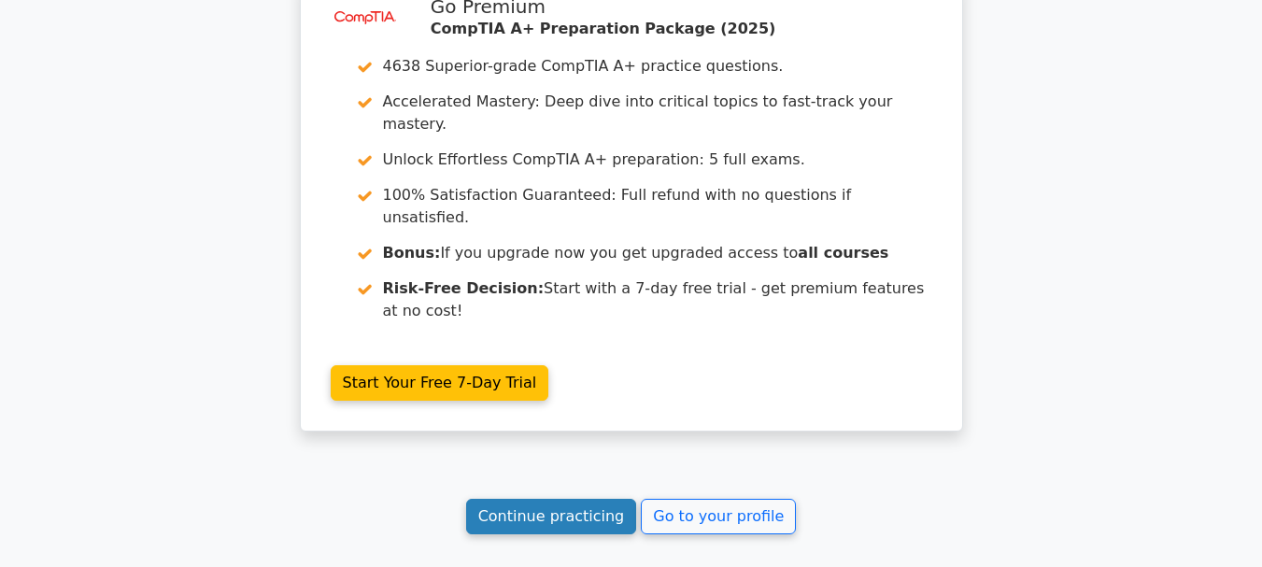
click at [558, 499] on link "Continue practicing" at bounding box center [551, 516] width 171 height 35
